Goal: Communication & Community: Answer question/provide support

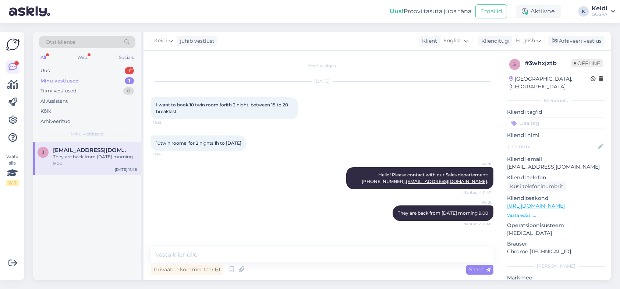
click at [73, 160] on div "They are back from [DATE] morning 9.00" at bounding box center [95, 160] width 84 height 13
click at [89, 79] on div "Minu vestlused 1" at bounding box center [87, 81] width 96 height 10
click at [88, 152] on span "[EMAIL_ADDRESS][DOMAIN_NAME]" at bounding box center [91, 150] width 77 height 7
click at [96, 66] on div "Uus 1" at bounding box center [87, 71] width 96 height 10
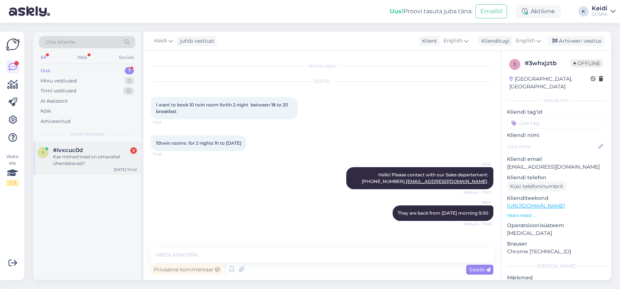
click at [83, 154] on div "Kas mõned toad on omavahel ühendatavad?" at bounding box center [95, 160] width 84 height 13
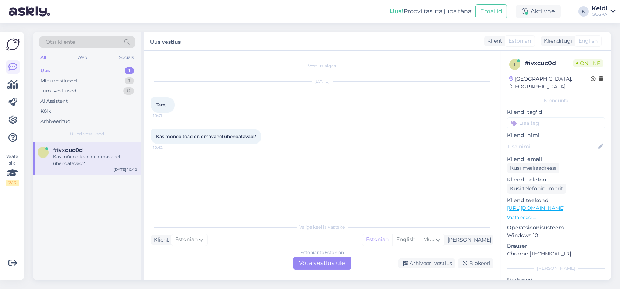
click at [327, 270] on div "Vestlus algas [DATE] Tere, 10:41 Kas mõned toad on omavahel ühendatavad? 10:42 …" at bounding box center [322, 165] width 357 height 229
click at [327, 267] on div "Estonian to Estonian Võta vestlus üle" at bounding box center [322, 263] width 58 height 13
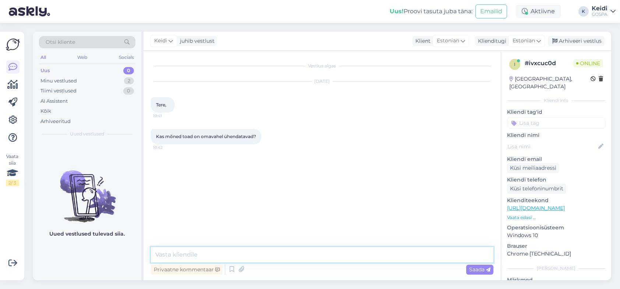
click at [232, 249] on textarea at bounding box center [322, 254] width 343 height 15
drag, startPoint x: 205, startPoint y: 256, endPoint x: 212, endPoint y: 253, distance: 7.7
click at [206, 256] on textarea "Tere. Jah, mõned toad on vaheuksega ühendatud toad" at bounding box center [322, 254] width 343 height 15
type textarea "Tere. Jah, mõned standard toad on vaheuksega ühendatud toad"
click at [476, 266] on span "Saada" at bounding box center [479, 269] width 21 height 7
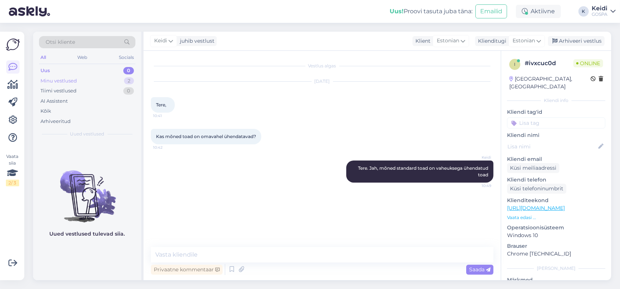
click at [69, 76] on div "Minu vestlused 2" at bounding box center [87, 81] width 96 height 10
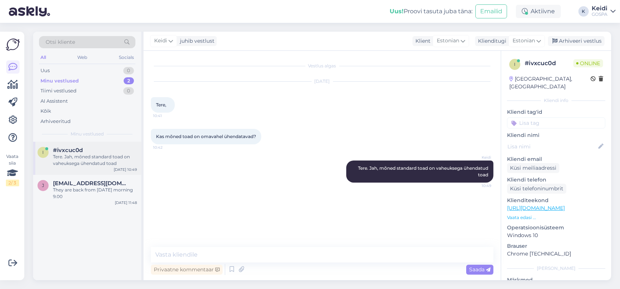
click at [79, 158] on div "Tere. Jah, mõned standard toad on vaheuksega ühendatud toad" at bounding box center [95, 160] width 84 height 13
click at [77, 187] on div "They are back from [DATE] morning 9.00" at bounding box center [95, 193] width 84 height 13
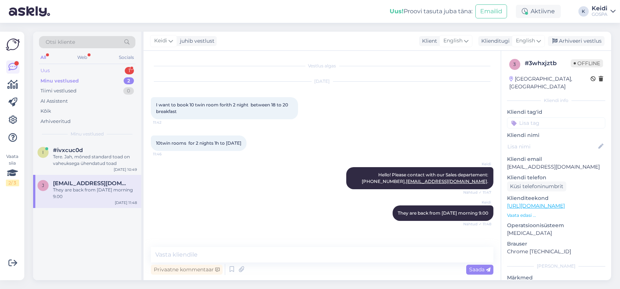
click at [107, 69] on div "Uus 1" at bounding box center [87, 71] width 96 height 10
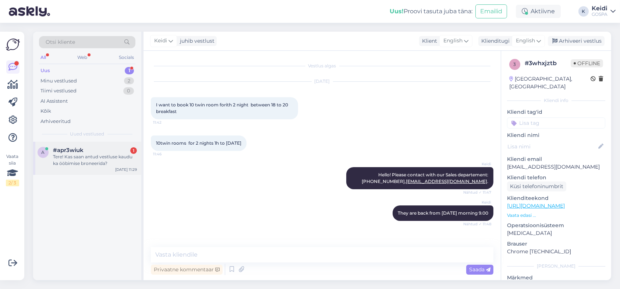
click at [71, 159] on div "Tere! Kas saan antud vestluse kaudu ka ööbimise broneerida?" at bounding box center [95, 160] width 84 height 13
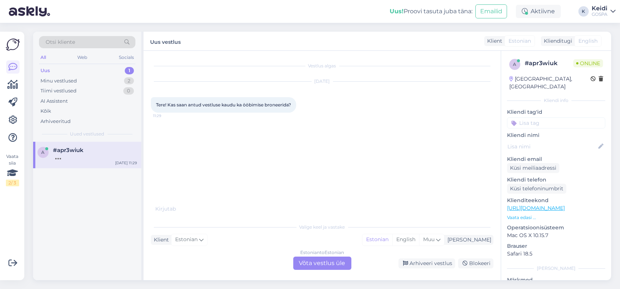
click at [339, 262] on div "Estonian to Estonian Võta vestlus üle" at bounding box center [322, 263] width 58 height 13
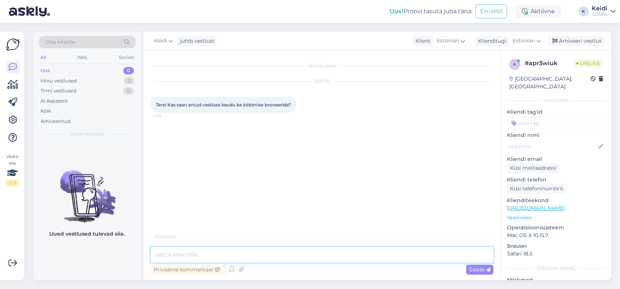
click at [287, 261] on textarea at bounding box center [322, 254] width 343 height 15
type textarea "Tere, Saab ikkka. Mis kuupäevad Teid huvitavad? '"
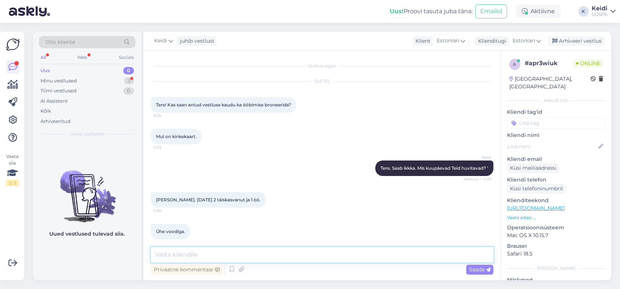
scroll to position [45, 0]
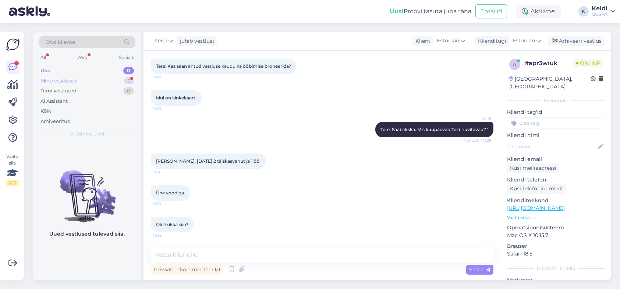
click at [91, 81] on div "Minu vestlused 3" at bounding box center [87, 81] width 96 height 10
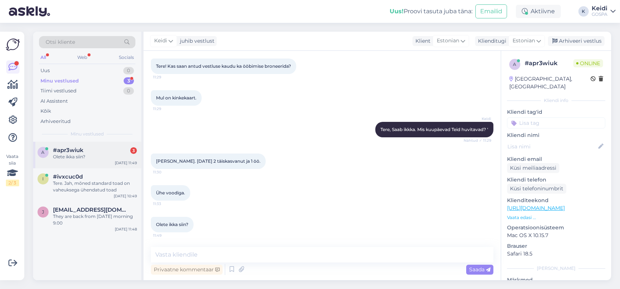
click at [89, 144] on div "a #apr3wiuk 3 Olete ikka siin? [DATE] 11:49" at bounding box center [87, 155] width 108 height 27
click at [263, 256] on textarea at bounding box center [322, 254] width 343 height 15
click at [215, 250] on textarea at bounding box center [322, 254] width 343 height 15
type textarea "Kas standard või superior tuba?"
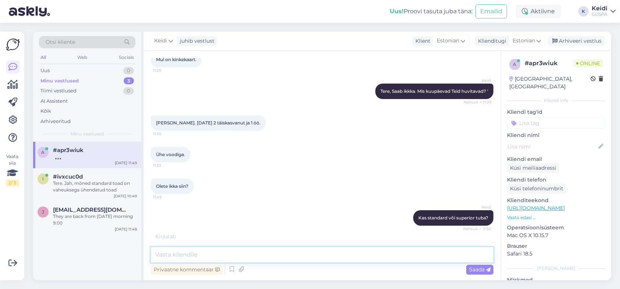
scroll to position [84, 0]
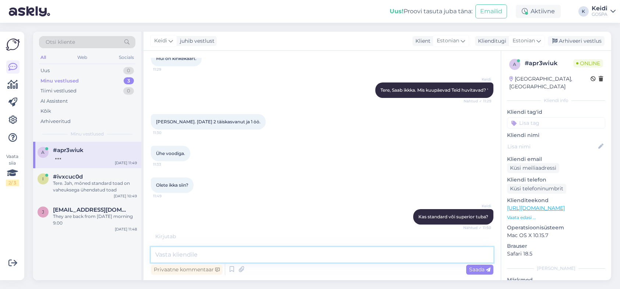
click at [238, 254] on textarea at bounding box center [322, 254] width 343 height 15
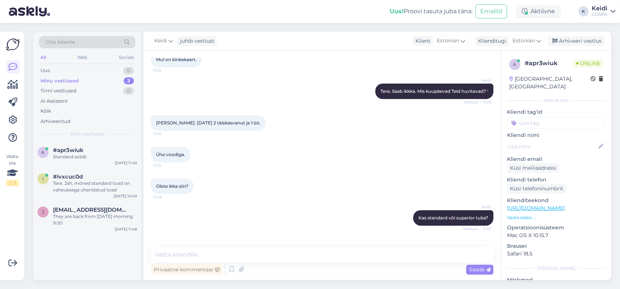
scroll to position [0, 0]
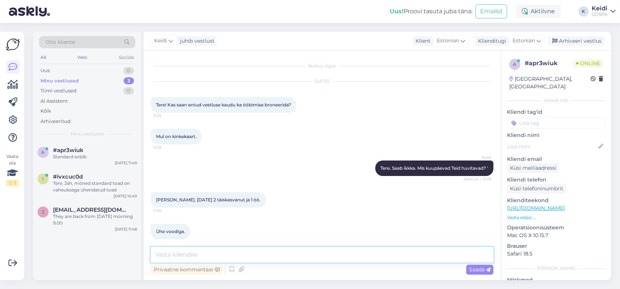
click at [198, 257] on textarea at bounding box center [322, 254] width 343 height 15
type textarea "Standardi hinnaks on 119 eurot/öö, sinna kuulub hommikusöök ja saunade basseini…"
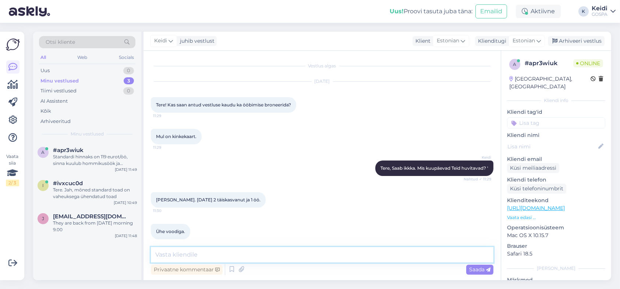
scroll to position [147, 0]
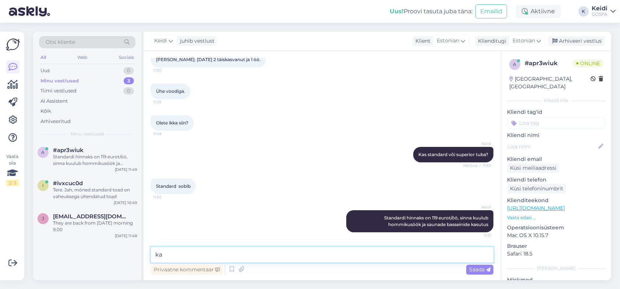
type textarea "k"
type textarea "V"
type textarea "Broneeringu vormistamiseks võtaksin Teie [PERSON_NAME] e-maili aadressi, samuti…"
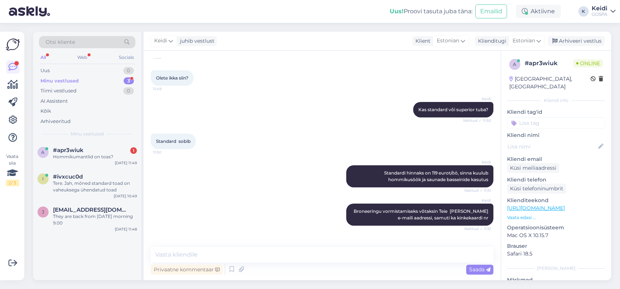
scroll to position [217, 0]
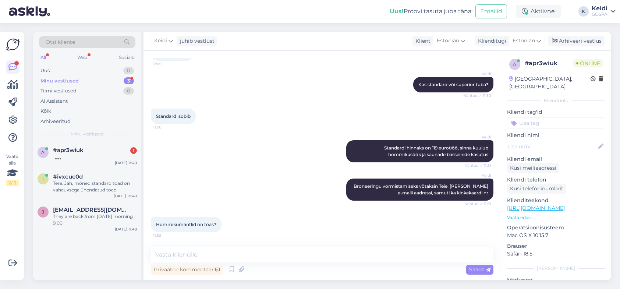
click at [47, 81] on div "Minu vestlused" at bounding box center [59, 80] width 38 height 7
click at [102, 156] on div "Hommikumantlid on toas?" at bounding box center [95, 157] width 84 height 7
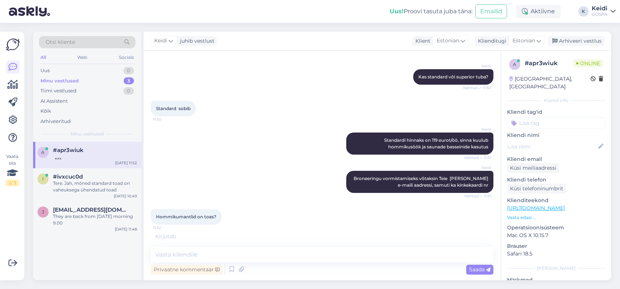
scroll to position [224, 0]
click at [217, 253] on textarea at bounding box center [322, 254] width 343 height 15
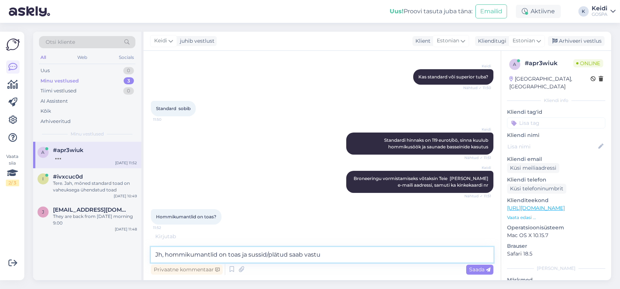
scroll to position [217, 0]
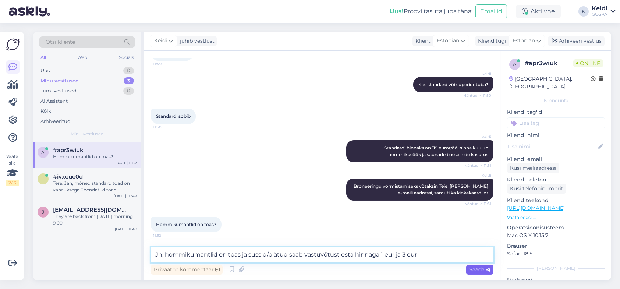
type textarea "Jh, hommikumantlid on toas ja sussid/plätud saab vastuvõtust osta hinnaga 1 eur…"
click at [486, 272] on span "Saada" at bounding box center [479, 269] width 21 height 7
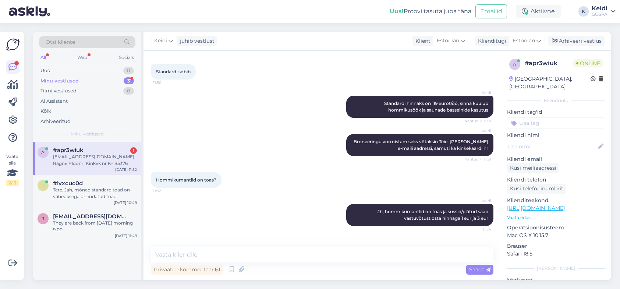
scroll to position [286, 0]
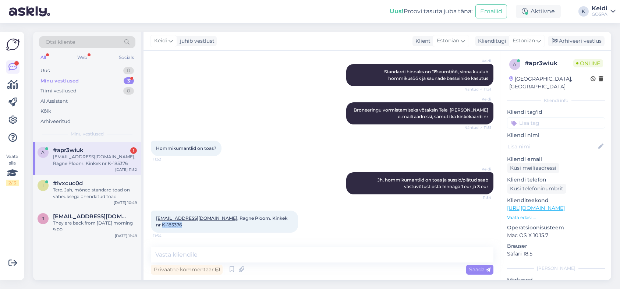
drag, startPoint x: 271, startPoint y: 225, endPoint x: 289, endPoint y: 225, distance: 18.8
click at [289, 225] on div "[EMAIL_ADDRESS][DOMAIN_NAME] , Ragne Ploom. Kinkek nr K-185376 11:54" at bounding box center [224, 222] width 147 height 22
copy span "K-185376"
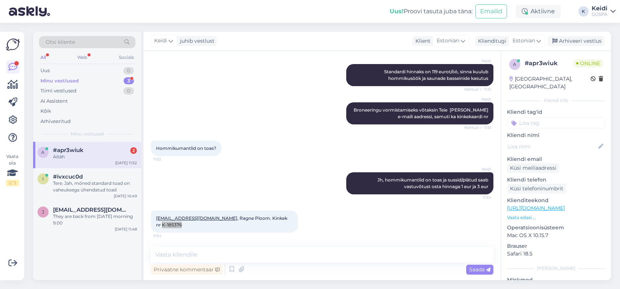
scroll to position [318, 0]
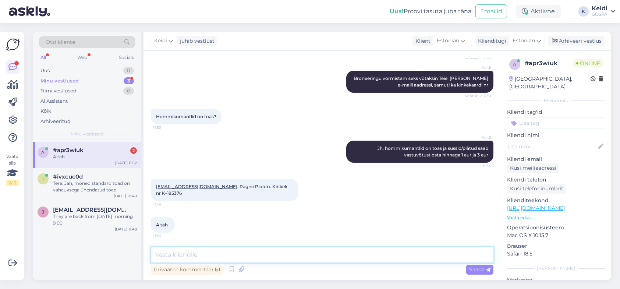
click at [239, 255] on textarea at bounding box center [322, 254] width 343 height 15
click at [158, 258] on textarea "Selge, saadame lähiajal kinnituse e-mailile" at bounding box center [322, 254] width 343 height 15
drag, startPoint x: 172, startPoint y: 252, endPoint x: 155, endPoint y: 257, distance: 16.8
click at [155, 257] on textarea "Selge, saadame lähiajal kinnituse e-mailile" at bounding box center [322, 254] width 343 height 15
type textarea "Täname, saadame lähiajal kinnituse e-mailile"
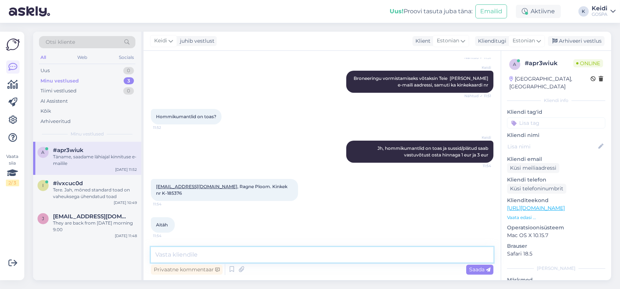
scroll to position [350, 0]
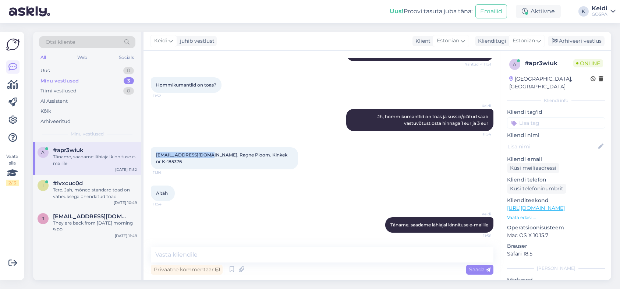
drag, startPoint x: 211, startPoint y: 160, endPoint x: 155, endPoint y: 159, distance: 56.7
click at [155, 159] on div "[EMAIL_ADDRESS][DOMAIN_NAME] , Ragne Ploom. Kinkek nr K-185376 11:54" at bounding box center [224, 158] width 147 height 22
copy link "[EMAIL_ADDRESS][DOMAIN_NAME]"
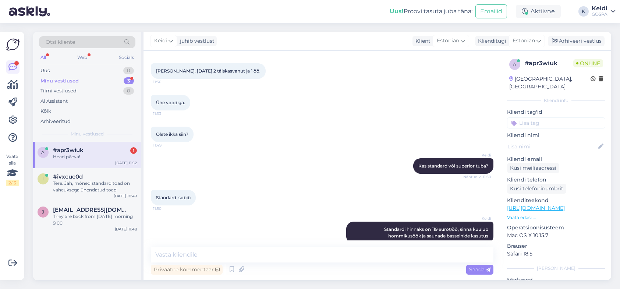
scroll to position [381, 0]
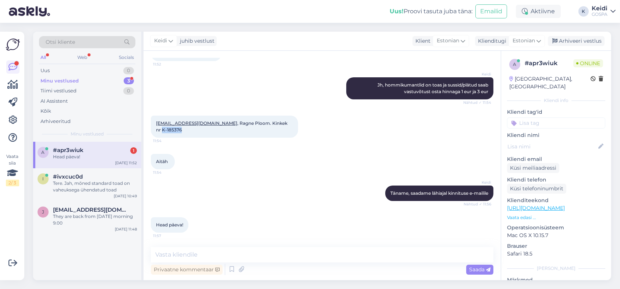
drag, startPoint x: 290, startPoint y: 130, endPoint x: 271, endPoint y: 131, distance: 19.5
click at [271, 131] on div "[EMAIL_ADDRESS][DOMAIN_NAME] , Ragne Ploom. Kinkek nr K-185376 11:54" at bounding box center [224, 127] width 147 height 22
copy span "K-185376"
click at [204, 255] on textarea at bounding box center [322, 254] width 343 height 15
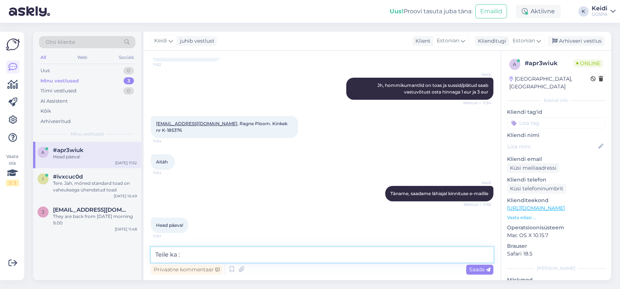
type textarea "Teile ka :)"
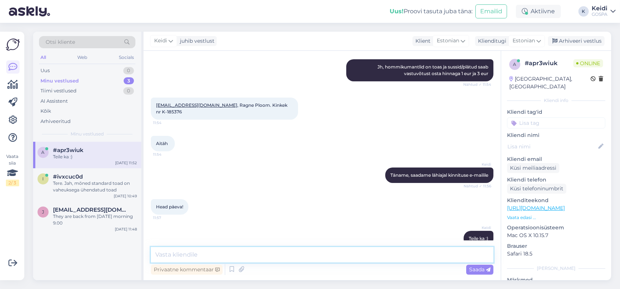
scroll to position [376, 0]
